Goal: Information Seeking & Learning: Learn about a topic

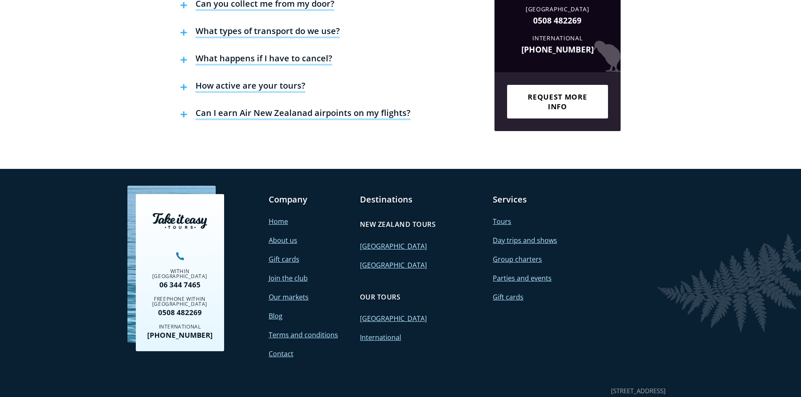
scroll to position [1833, 0]
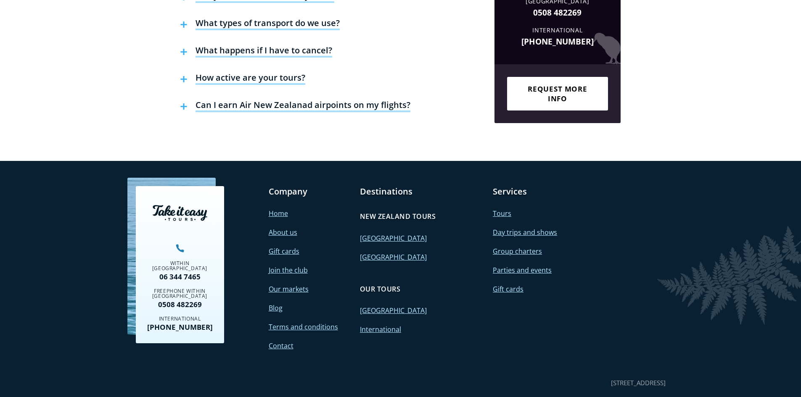
click at [281, 228] on link "About us" at bounding box center [283, 232] width 29 height 9
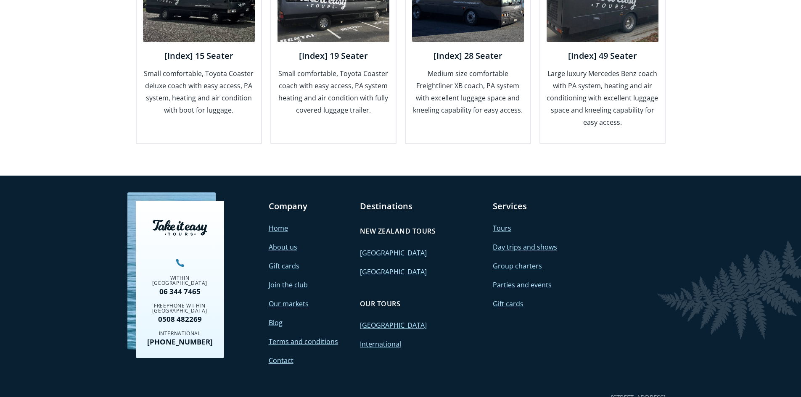
scroll to position [1153, 0]
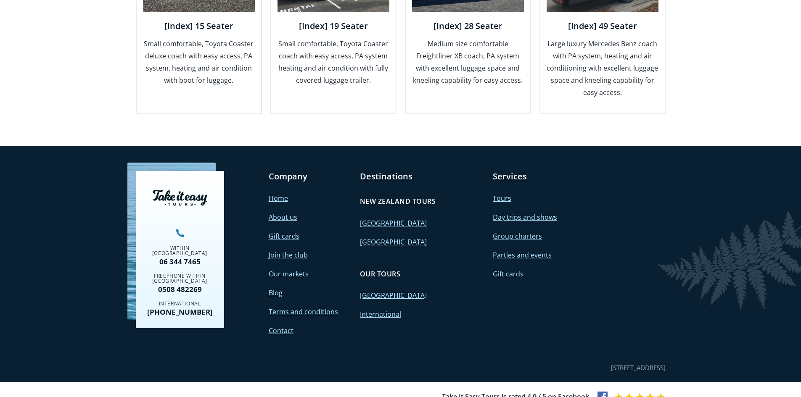
click at [288, 270] on link "Our markets" at bounding box center [289, 274] width 40 height 9
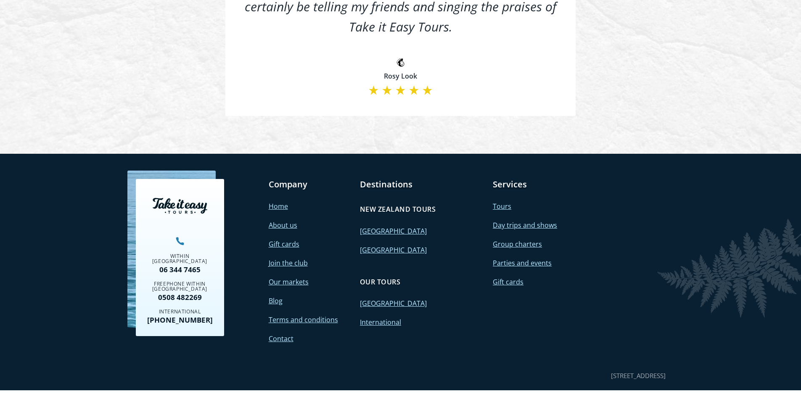
scroll to position [977, 0]
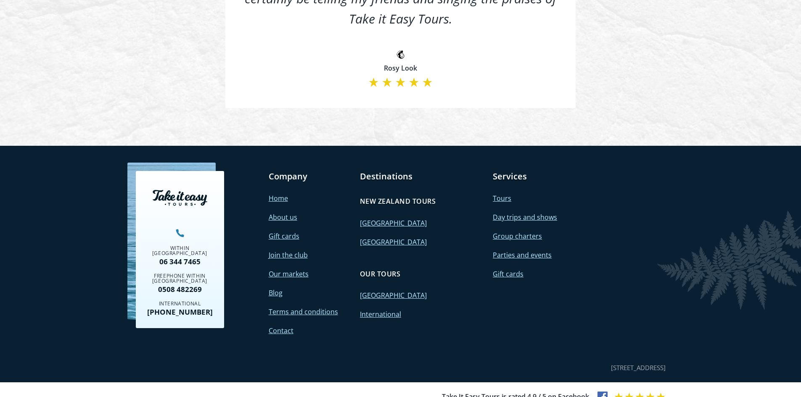
click at [380, 291] on link "[GEOGRAPHIC_DATA]" at bounding box center [393, 295] width 67 height 9
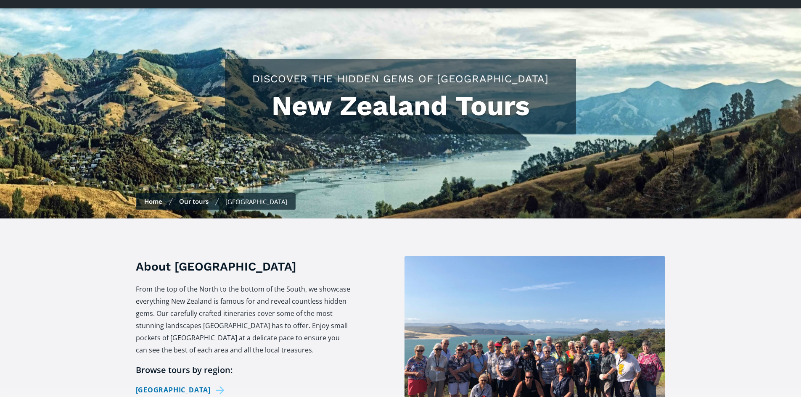
checkbox input "true"
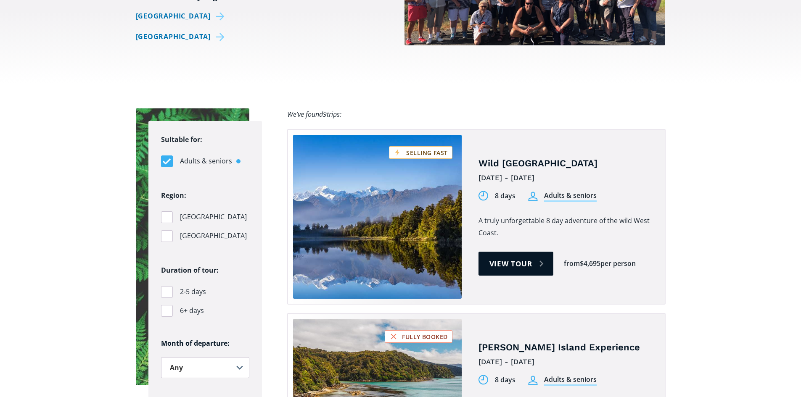
scroll to position [421, 0]
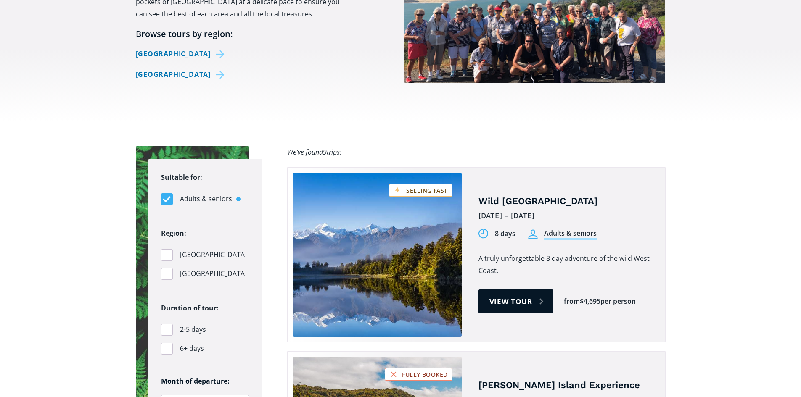
click at [164, 193] on div "Filters" at bounding box center [167, 199] width 12 height 12
click at [164, 196] on input "Adults & seniors" at bounding box center [163, 198] width 5 height 5
checkbox input "false"
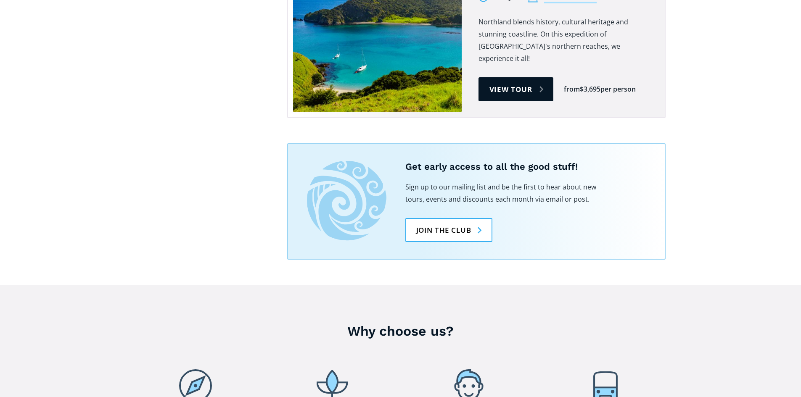
scroll to position [2187, 0]
